Goal: Task Accomplishment & Management: Manage account settings

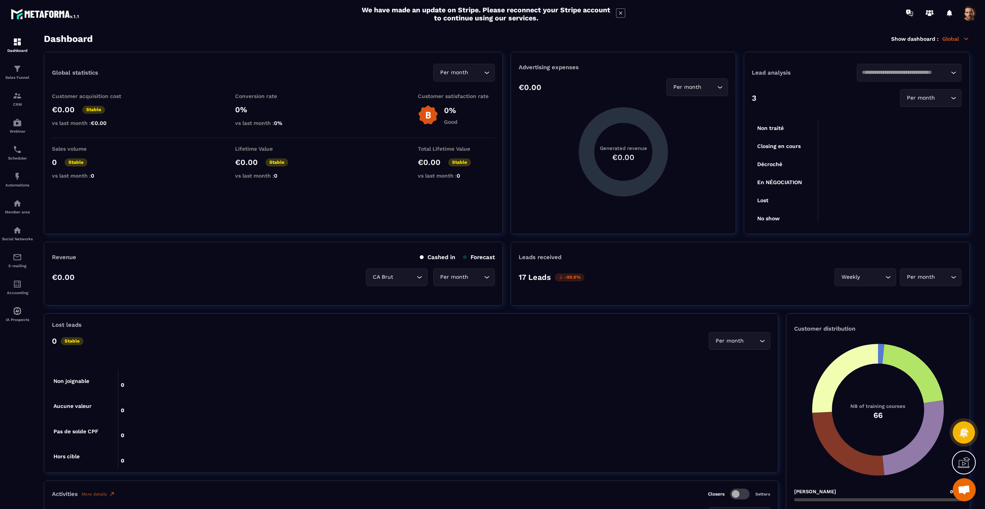
click at [969, 18] on span at bounding box center [969, 12] width 15 height 15
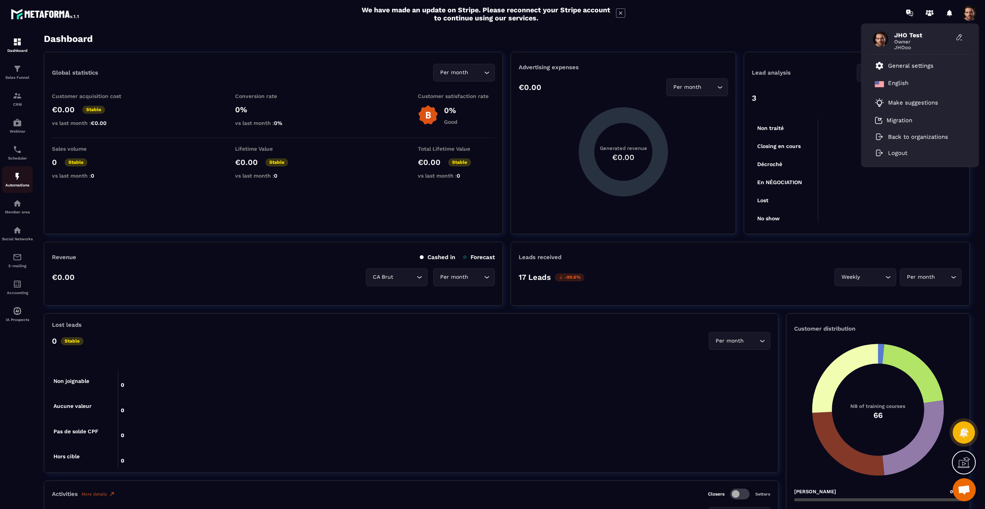
click at [22, 180] on div "Automations" at bounding box center [17, 179] width 31 height 15
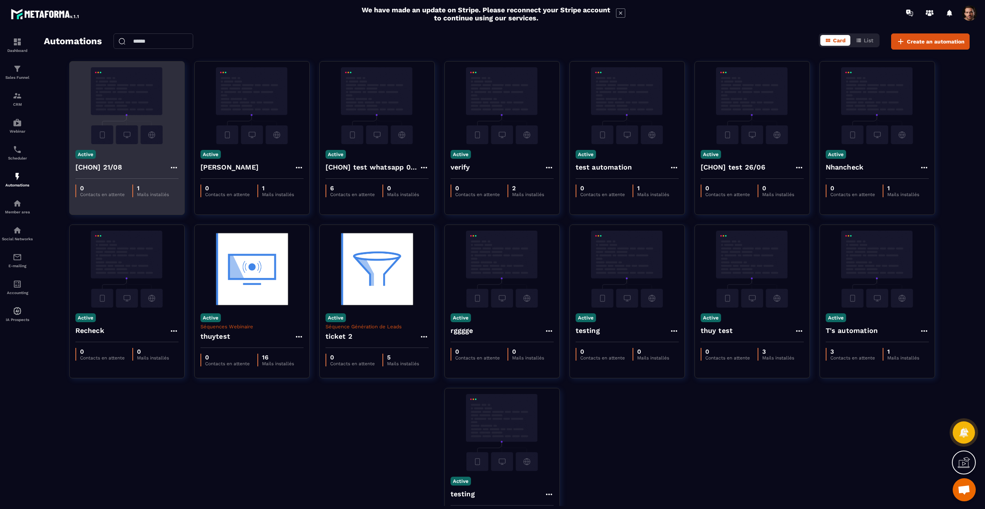
click at [122, 150] on div "Active [CHON] 21/08" at bounding box center [127, 161] width 115 height 35
click at [126, 126] on img at bounding box center [126, 105] width 103 height 77
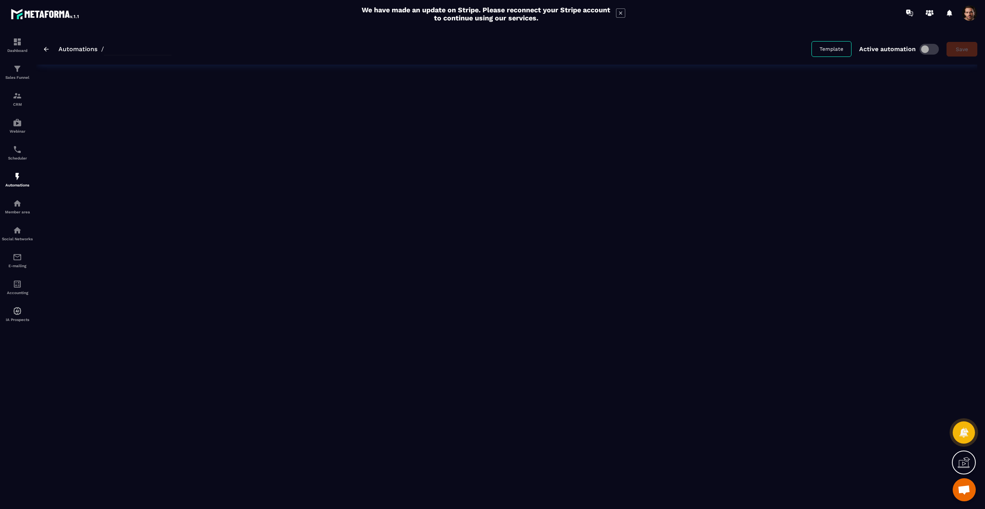
type input "**********"
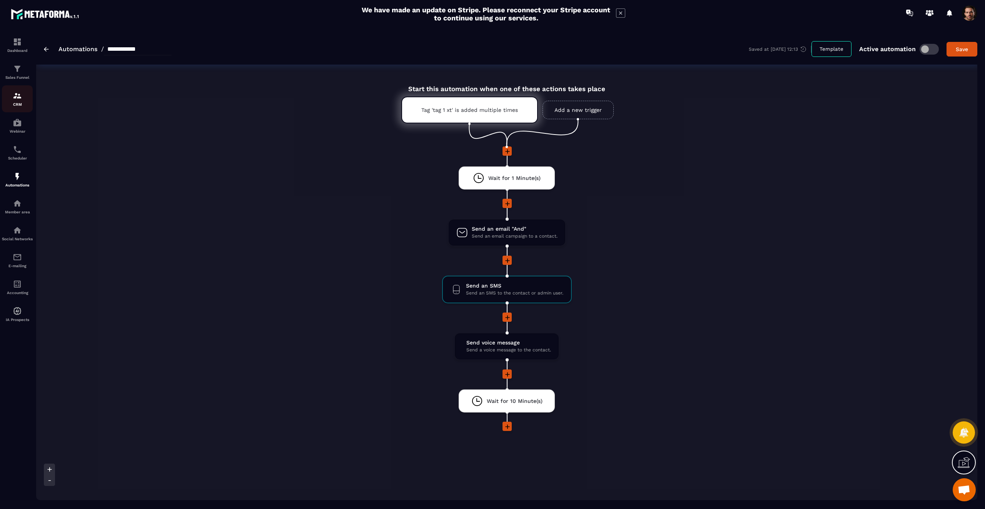
click at [15, 99] on img at bounding box center [17, 95] width 9 height 9
